Goal: Check status: Check status

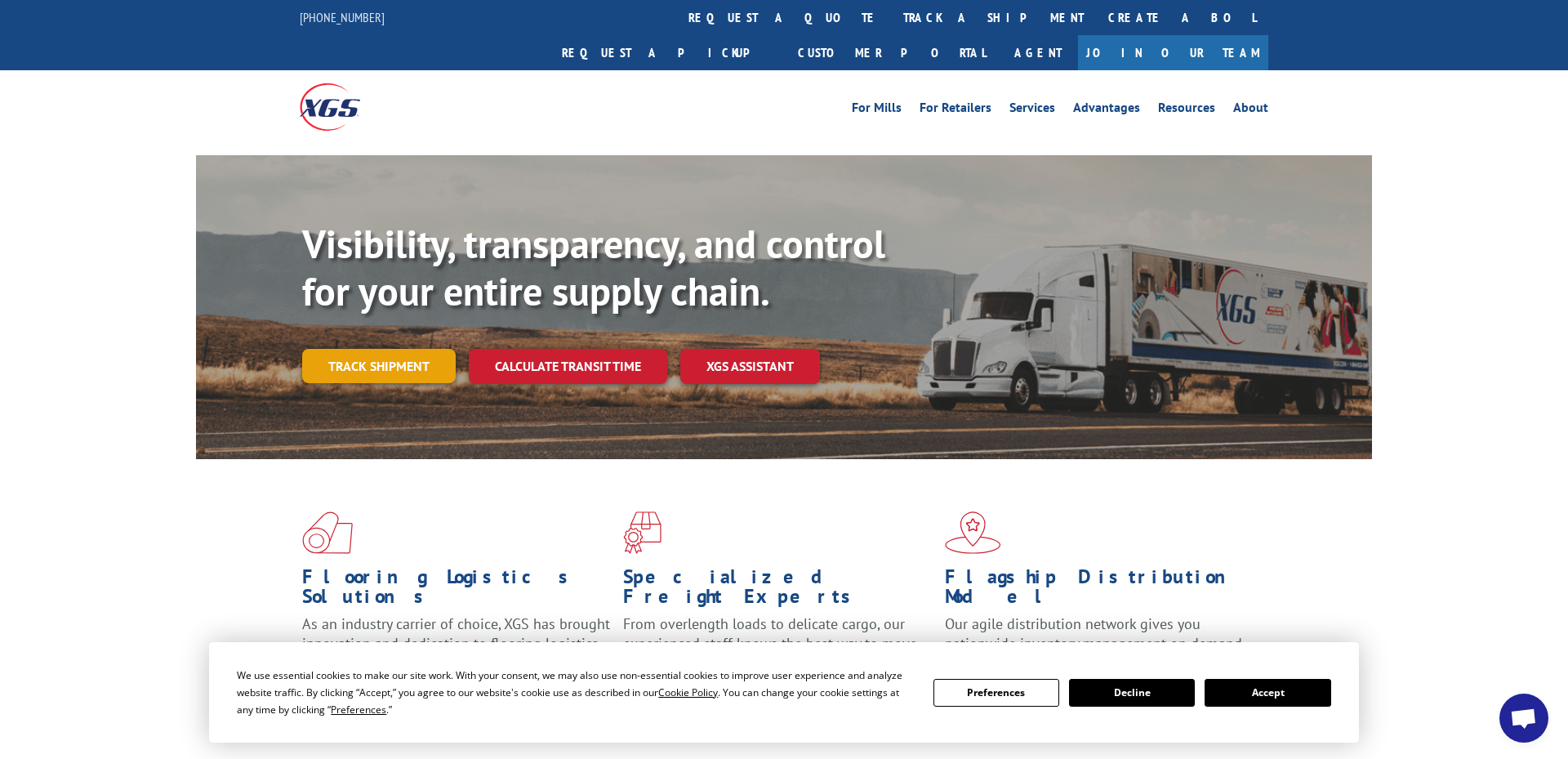
click at [382, 349] on link "Track shipment" at bounding box center [378, 365] width 153 height 34
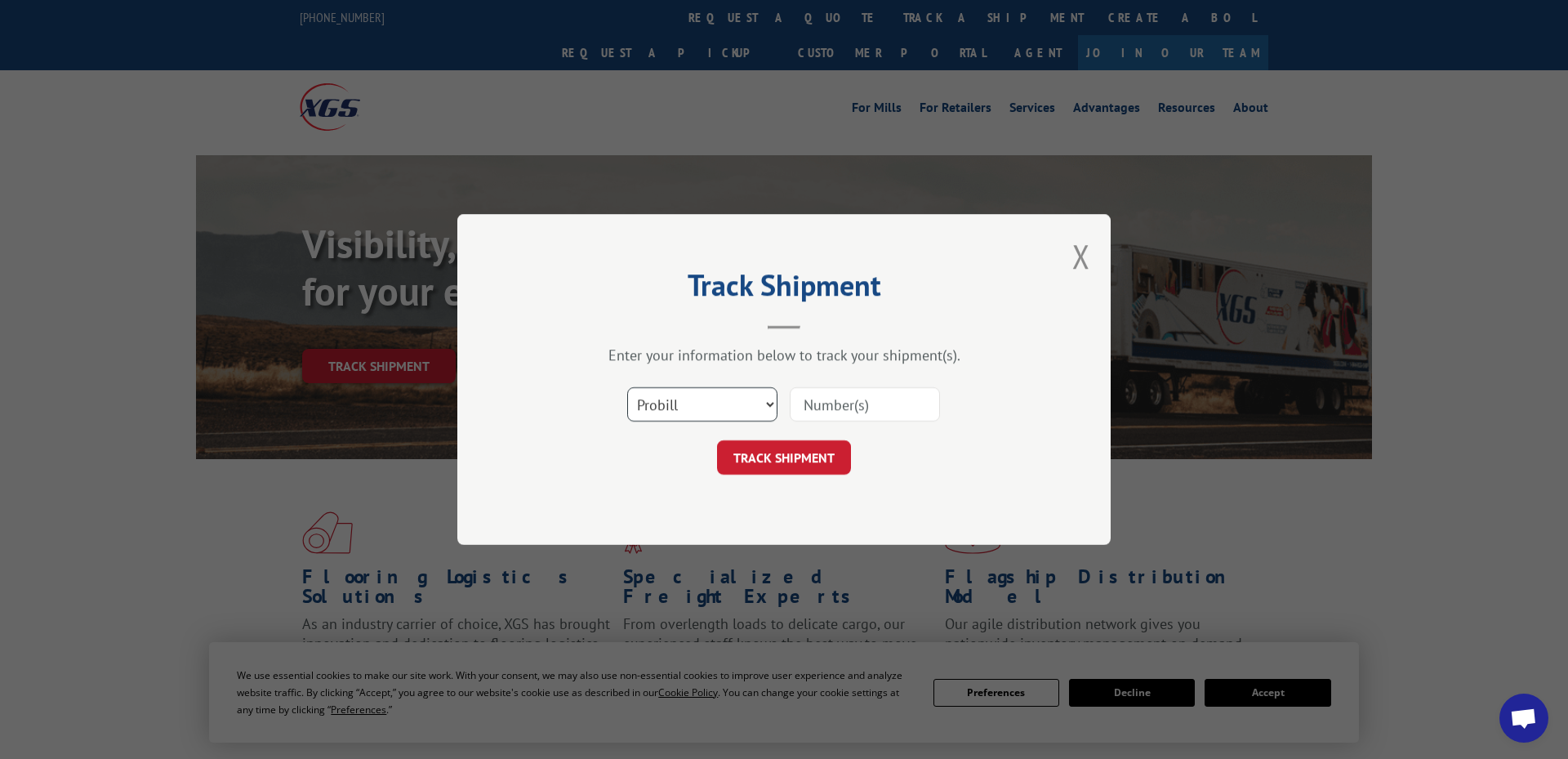
click at [734, 401] on select "Select category... Probill BOL PO" at bounding box center [702, 403] width 150 height 34
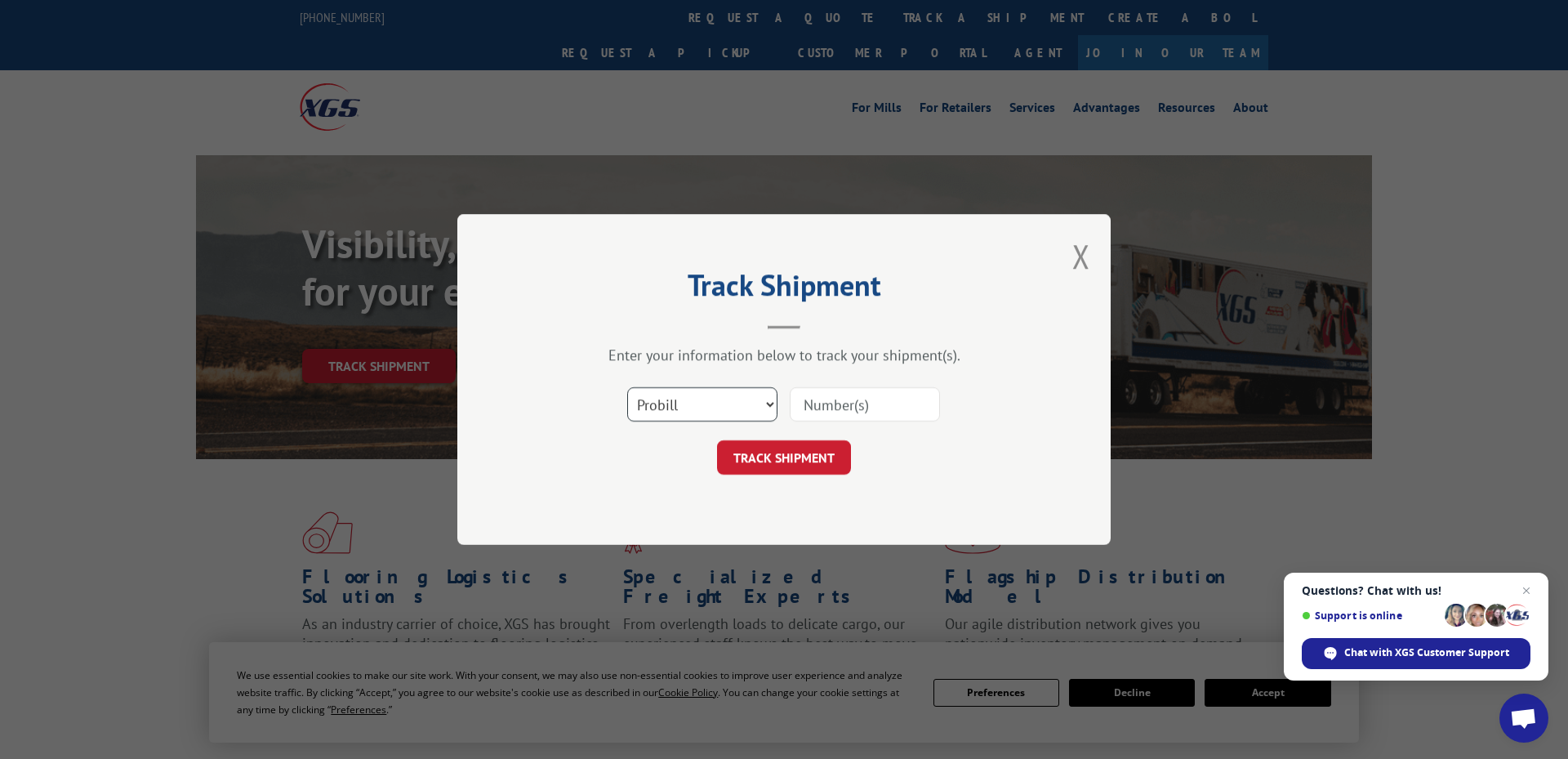
select select "po"
click at [627, 387] on select "Select category... Probill BOL PO" at bounding box center [702, 403] width 150 height 34
click at [829, 401] on input at bounding box center [865, 403] width 150 height 34
paste input "297672239"
type input "297672239"
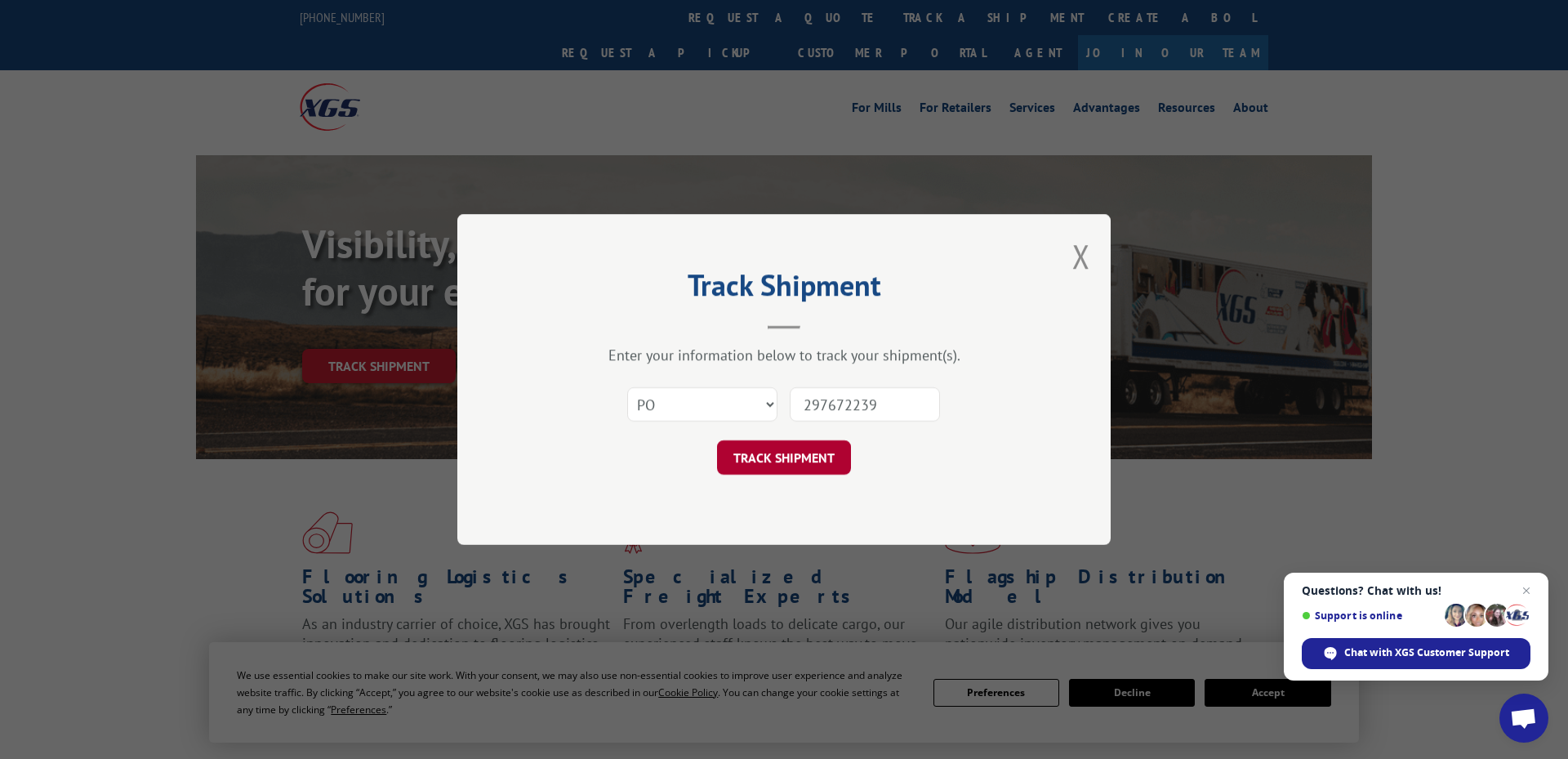
click at [803, 453] on button "TRACK SHIPMENT" at bounding box center [784, 457] width 134 height 34
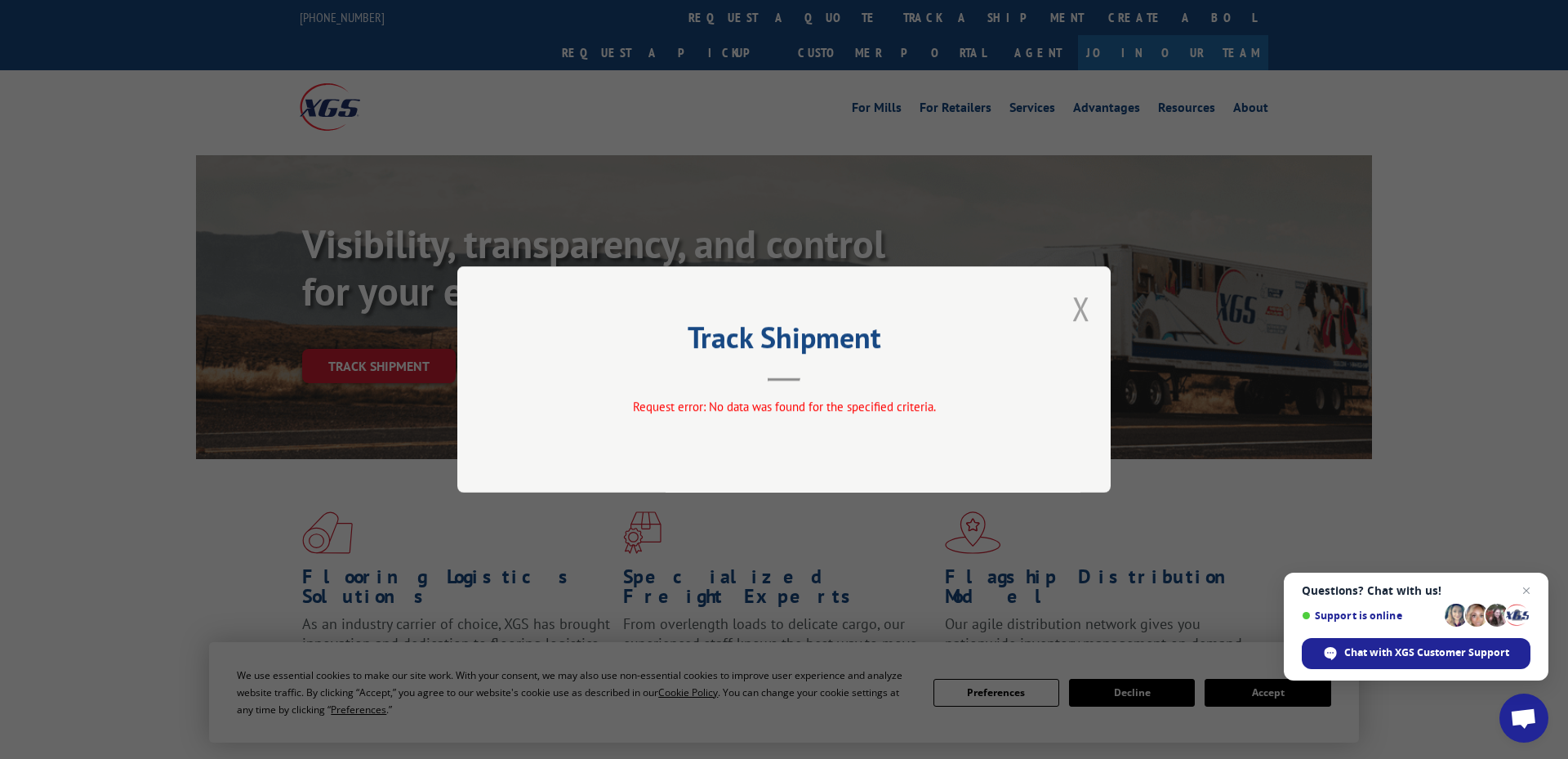
click at [1082, 312] on button "Close modal" at bounding box center [1081, 308] width 18 height 43
